Goal: Task Accomplishment & Management: Manage account settings

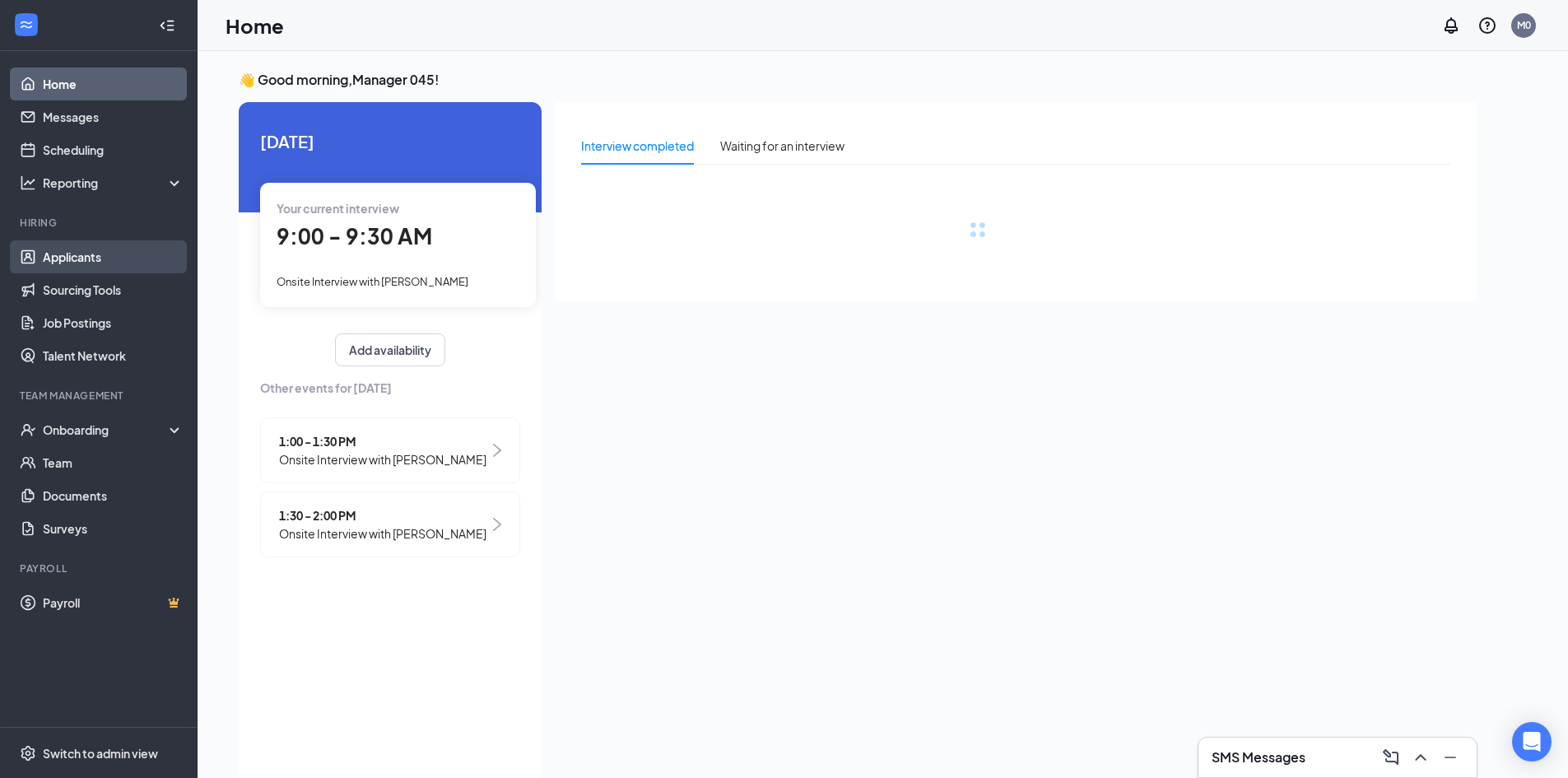
click at [49, 255] on link "Applicants" at bounding box center [112, 257] width 141 height 33
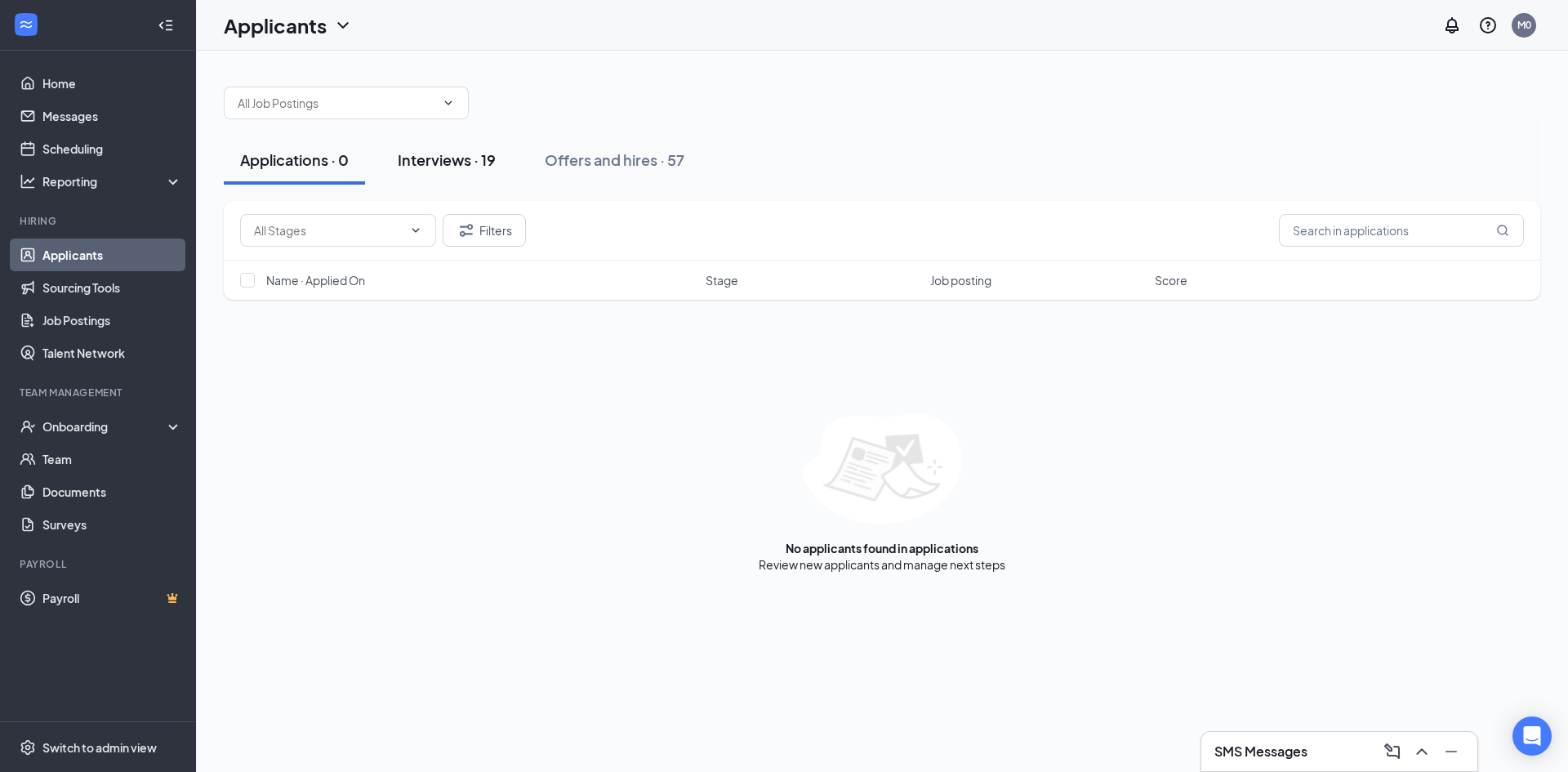
click at [467, 159] on div "Interviews · 19" at bounding box center [446, 160] width 98 height 21
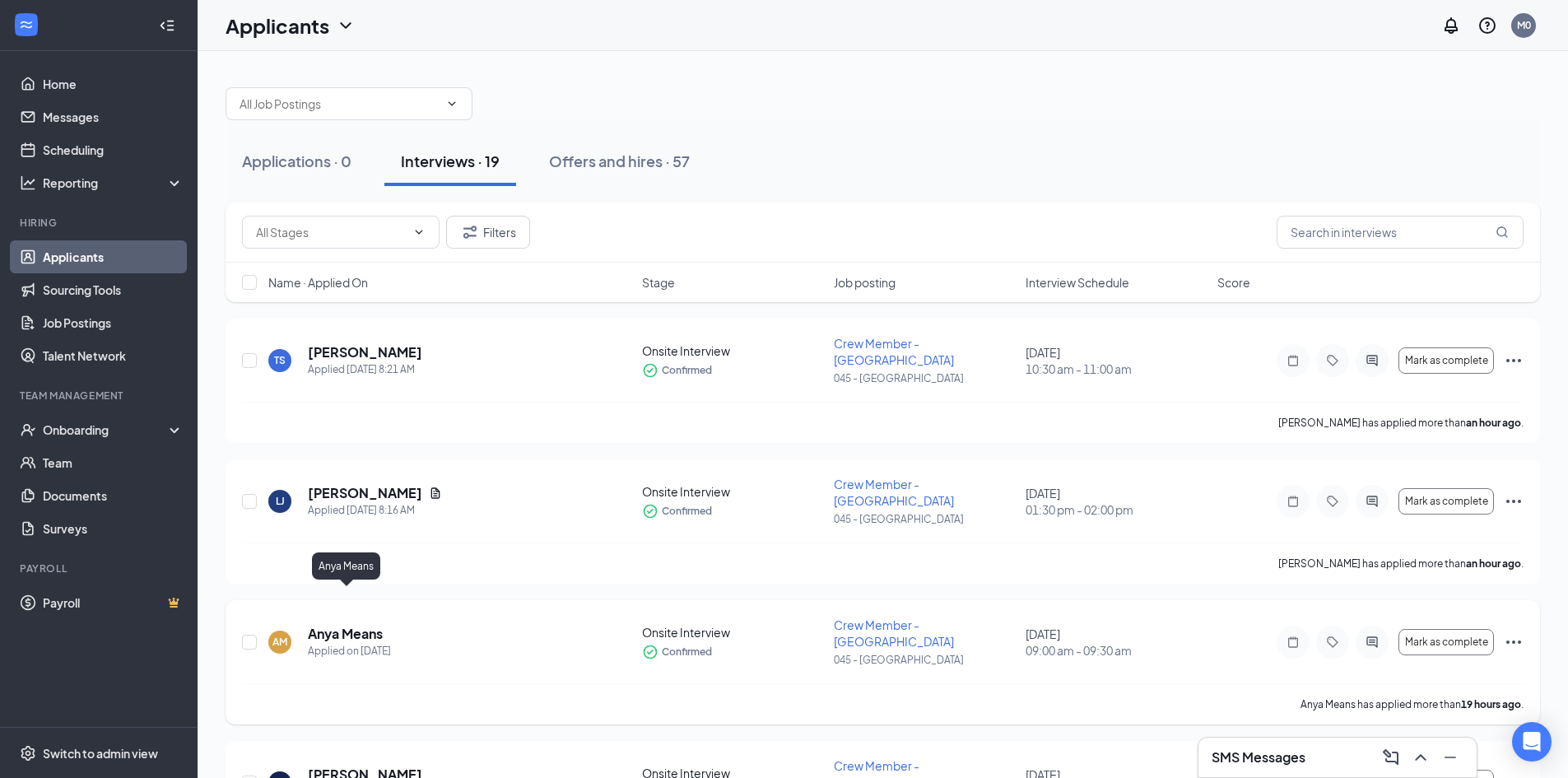
click at [347, 625] on h5 "Anya Means" at bounding box center [345, 634] width 75 height 18
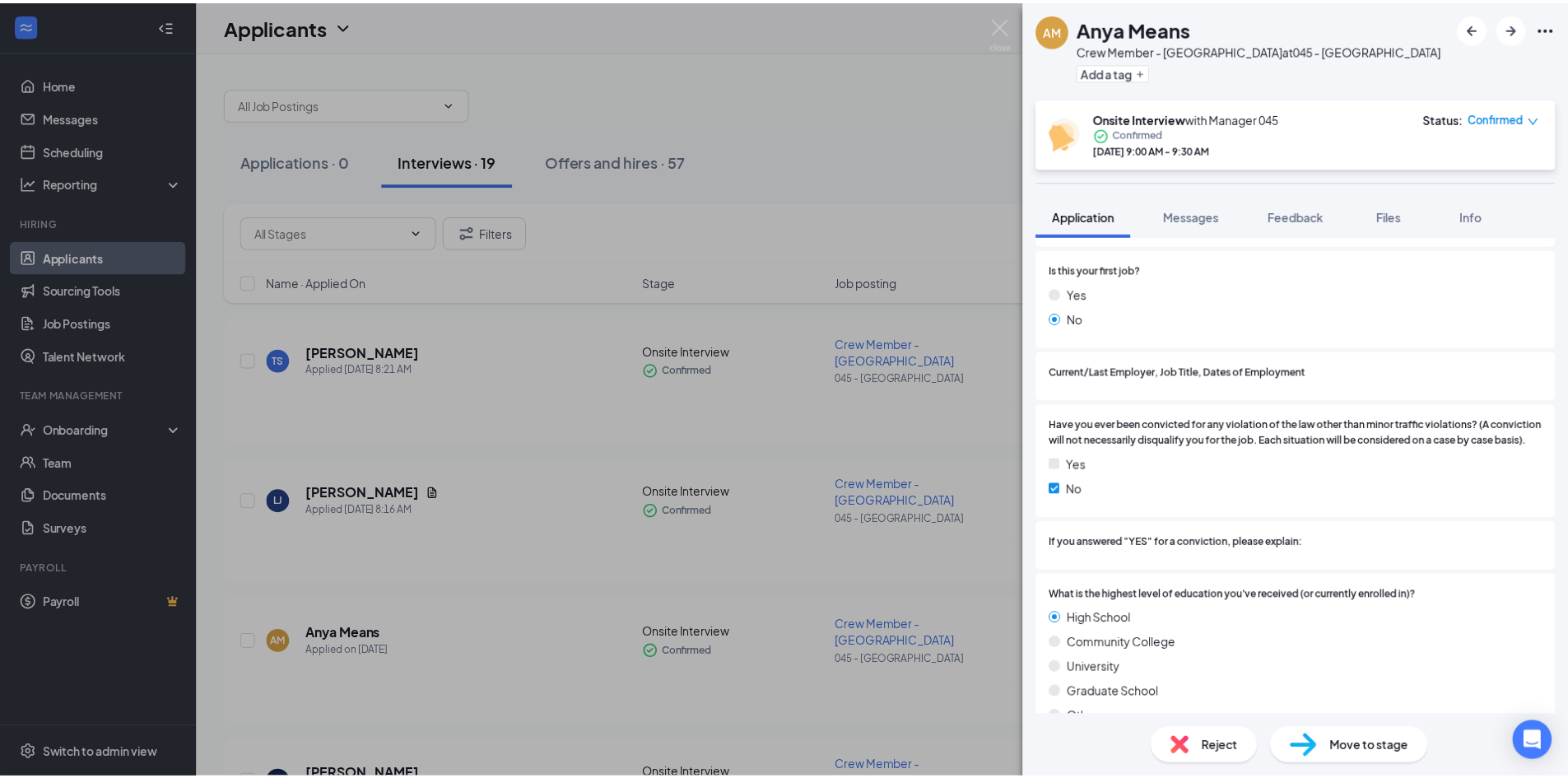
scroll to position [1285, 0]
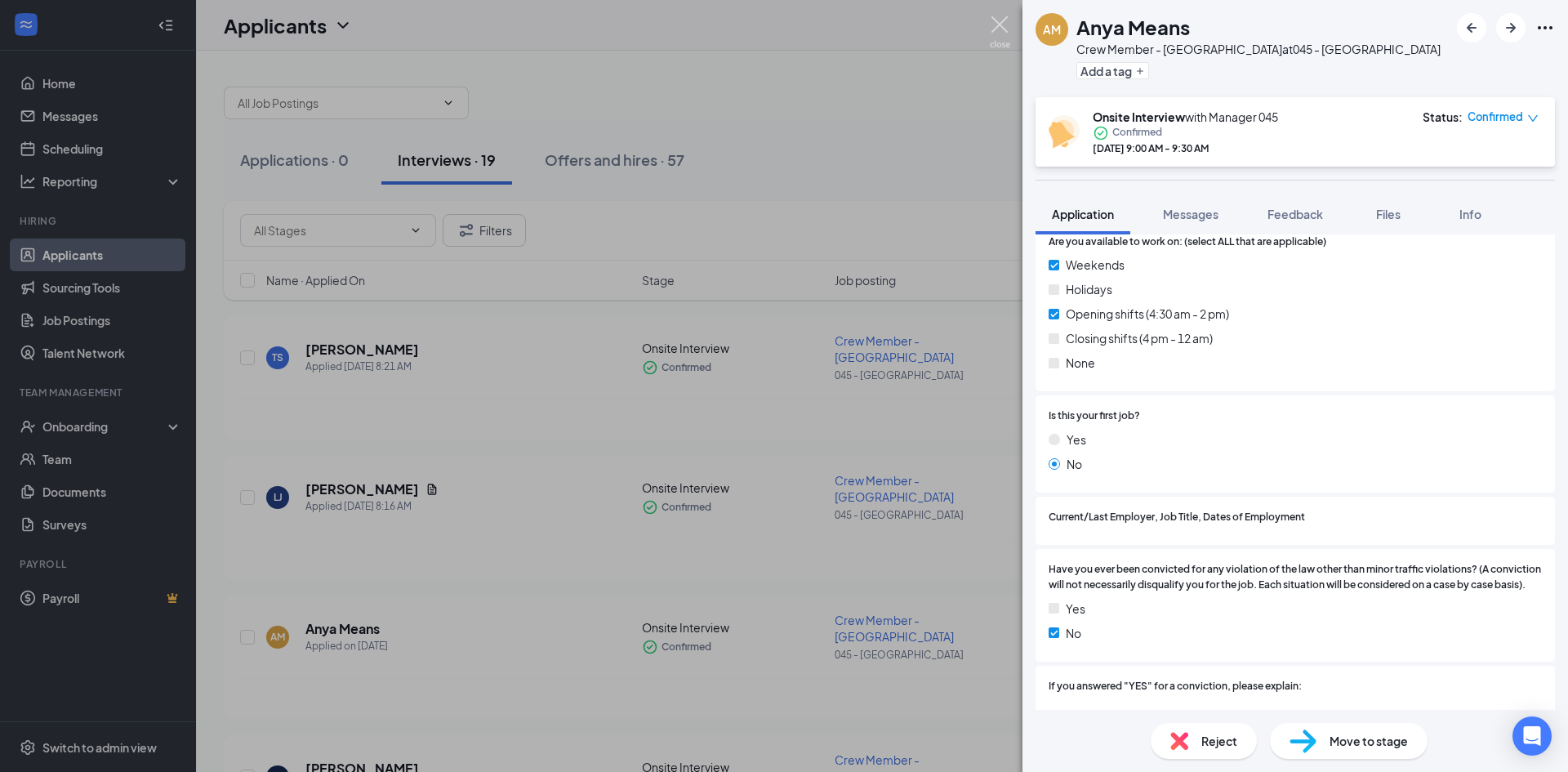
click at [995, 22] on img at bounding box center [999, 32] width 21 height 32
